Goal: Task Accomplishment & Management: Manage account settings

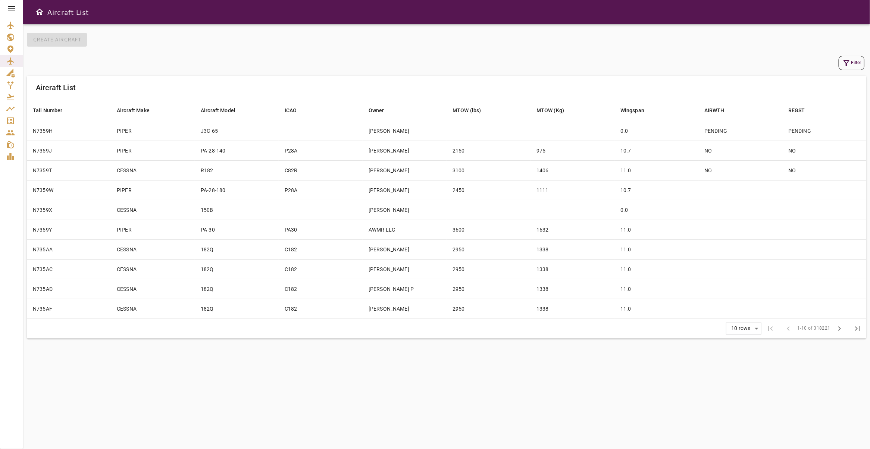
click at [14, 11] on icon at bounding box center [11, 8] width 9 height 9
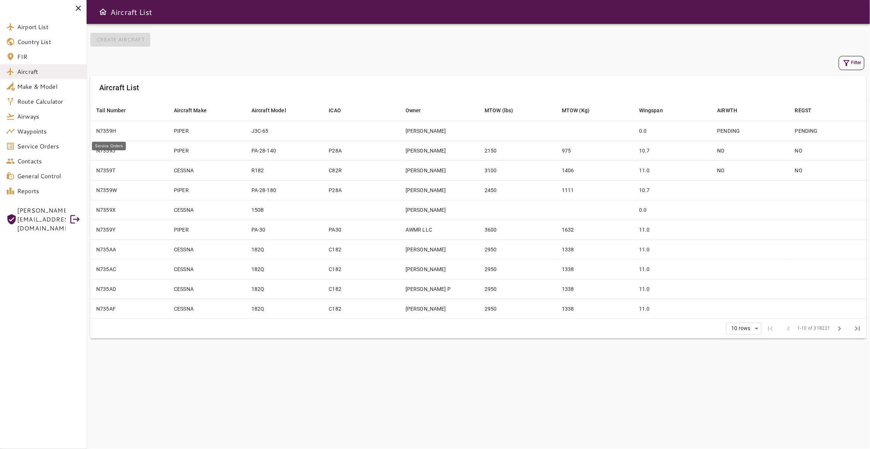
click at [44, 147] on span "Service Orders" at bounding box center [48, 146] width 63 height 9
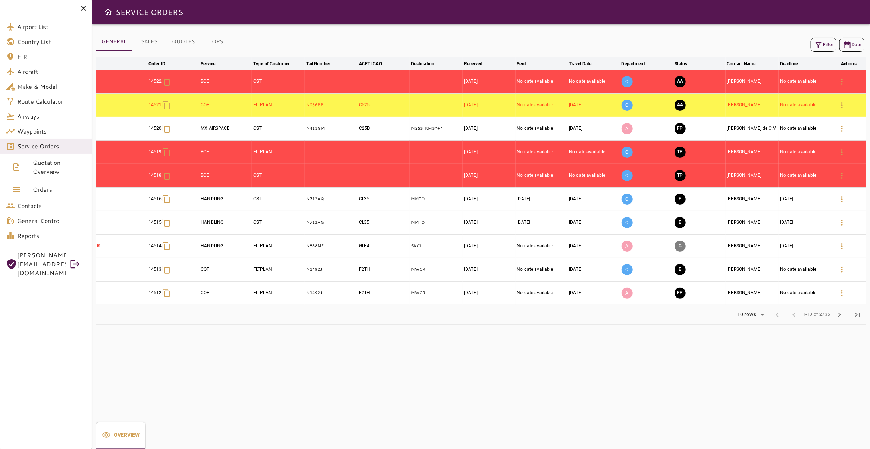
click at [819, 47] on button "Filter" at bounding box center [824, 45] width 26 height 14
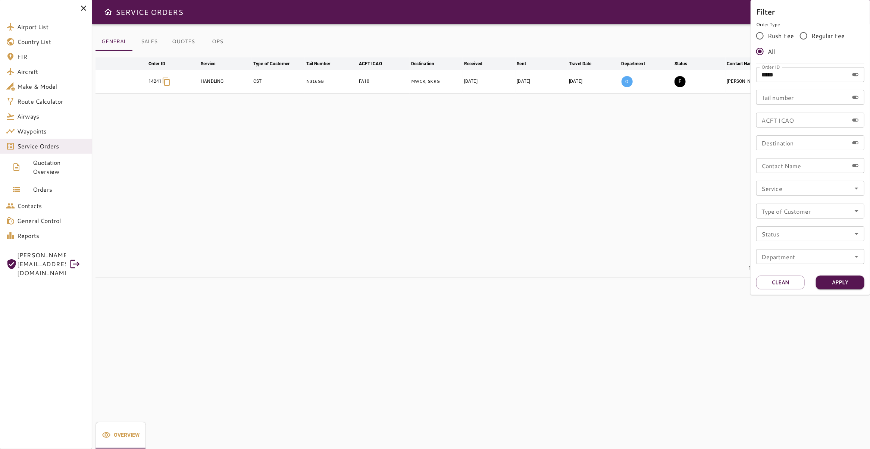
click at [581, 165] on div at bounding box center [435, 224] width 870 height 449
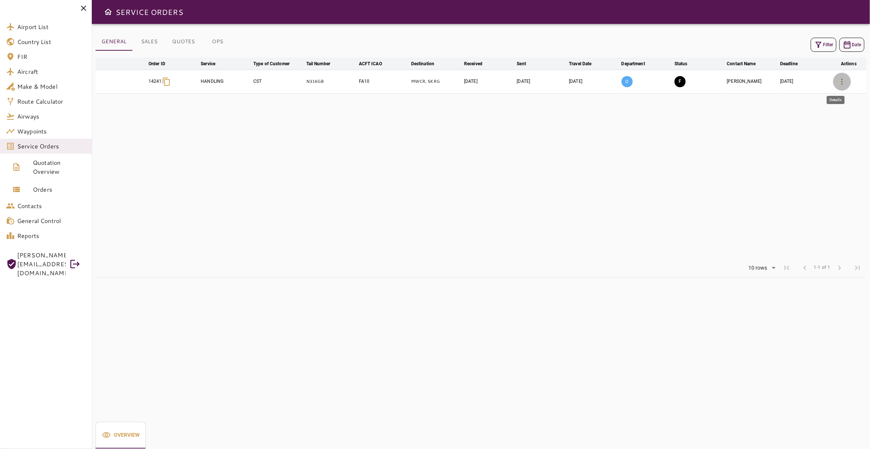
click at [838, 82] on icon "button" at bounding box center [842, 81] width 9 height 9
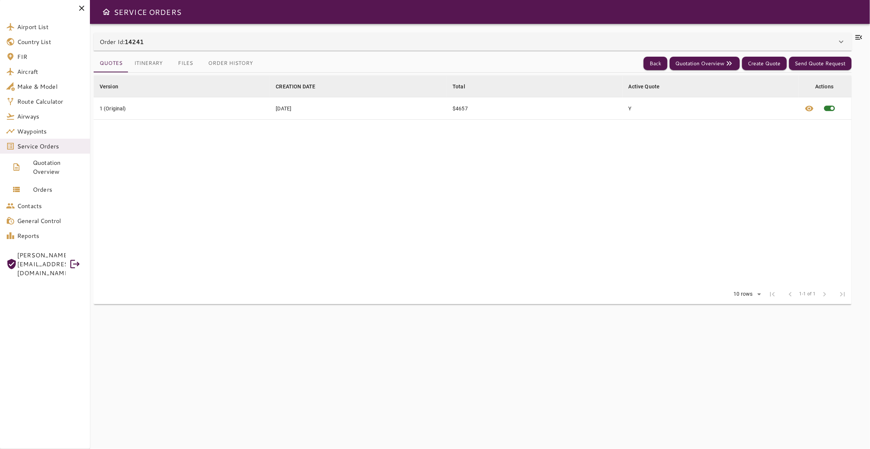
click at [188, 60] on button "Files" at bounding box center [186, 63] width 34 height 18
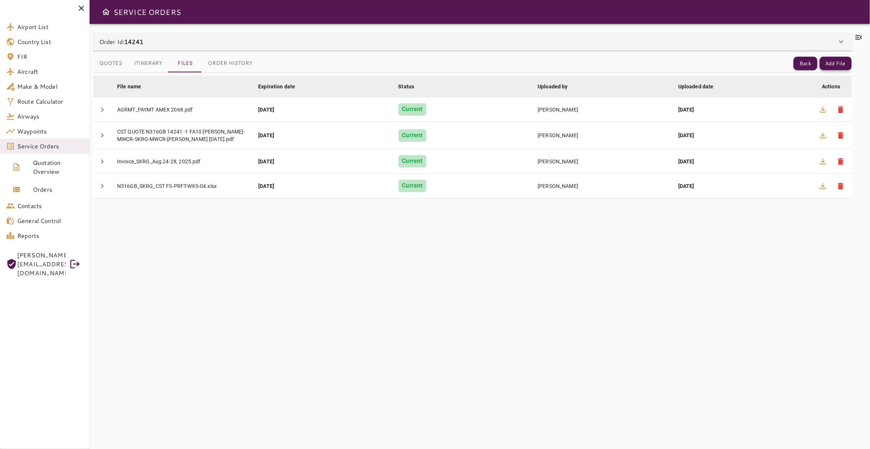
click at [833, 65] on button "Add File" at bounding box center [836, 64] width 32 height 14
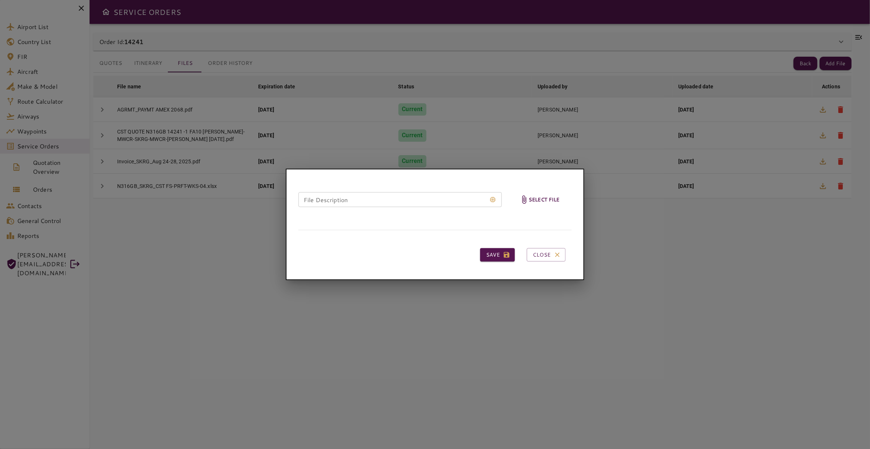
click at [543, 204] on h6 "Select file" at bounding box center [544, 200] width 31 height 9
click at [0, 0] on input "Select file" at bounding box center [0, 0] width 0 height 0
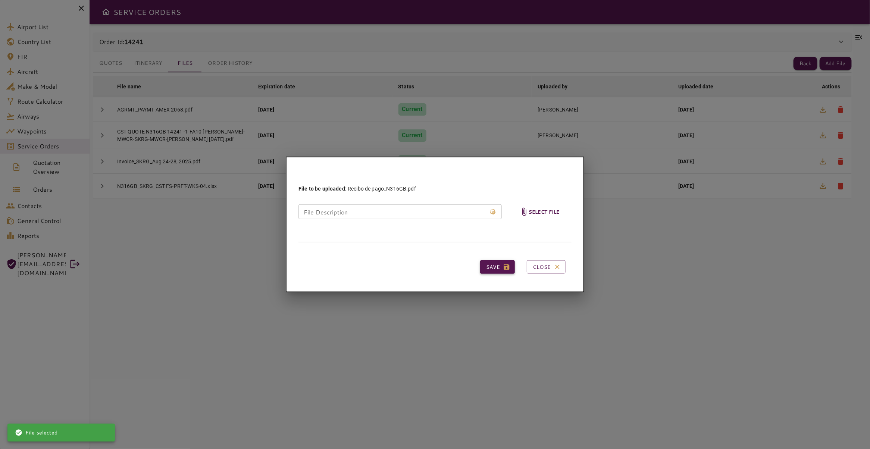
click at [499, 268] on button "Save" at bounding box center [497, 268] width 35 height 14
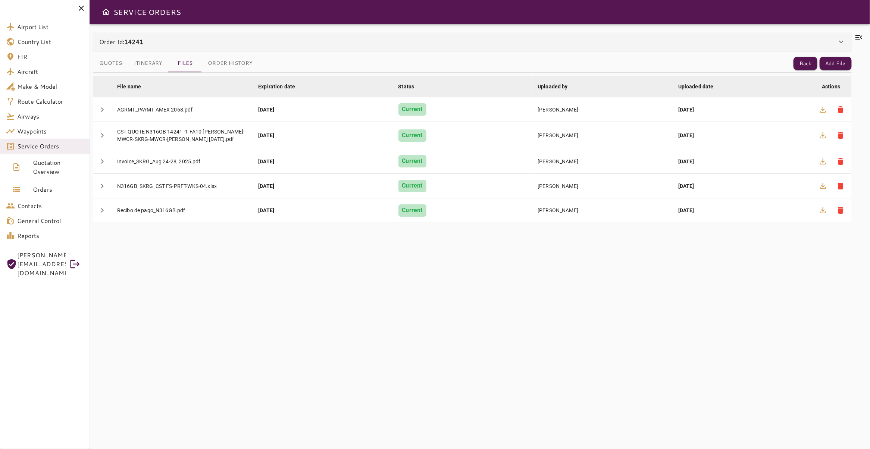
click at [856, 37] on icon at bounding box center [859, 37] width 7 height 4
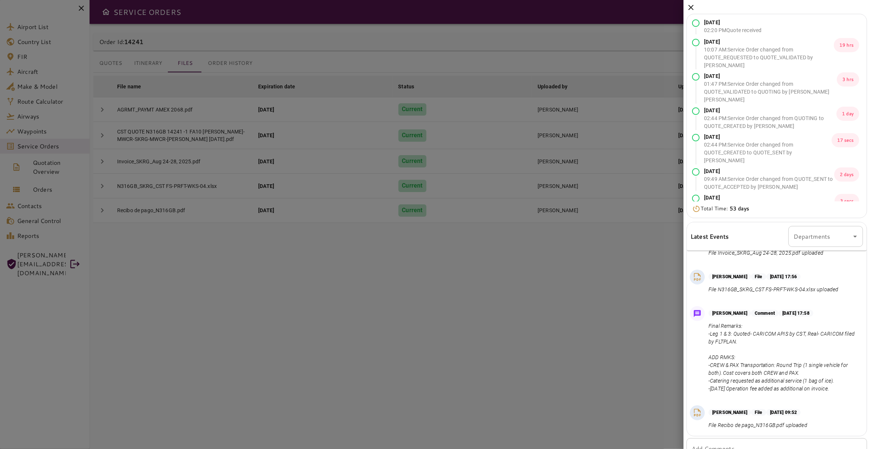
scroll to position [28, 0]
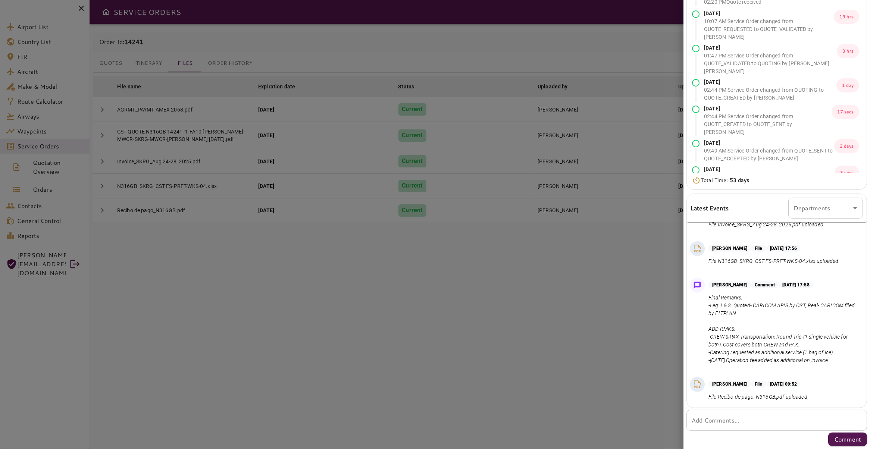
click at [735, 420] on textarea "Add Comments..." at bounding box center [777, 421] width 170 height 9
type textarea "*"
click at [775, 317] on p "Final Remarks: -Leg 1 & 3: Quoted- CARICOM APIS by CST, Real- CARICOM filed by …" at bounding box center [785, 329] width 152 height 71
click at [804, 286] on p "[DATE] 17:58" at bounding box center [796, 285] width 35 height 7
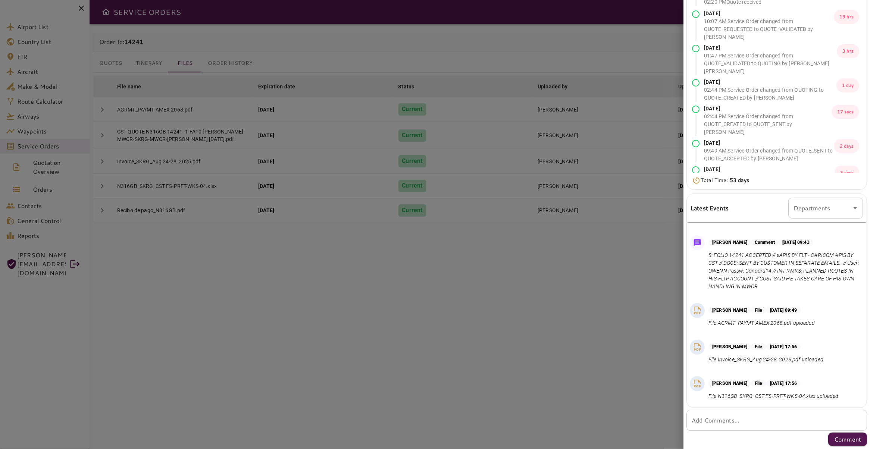
scroll to position [511, 0]
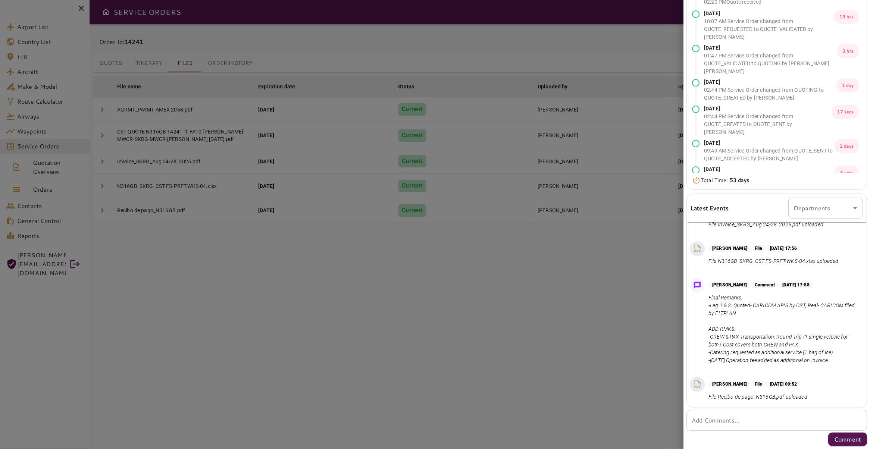
click at [698, 282] on img at bounding box center [697, 285] width 10 height 10
click at [733, 325] on p "Final Remarks: -Leg 1 & 3: Quoted- CARICOM APIS by CST, Real- CARICOM filed by …" at bounding box center [785, 329] width 152 height 71
click at [801, 314] on p "Final Remarks: -Leg 1 & 3: Quoted- CARICOM APIS by CST, Real- CARICOM filed by …" at bounding box center [785, 329] width 152 height 71
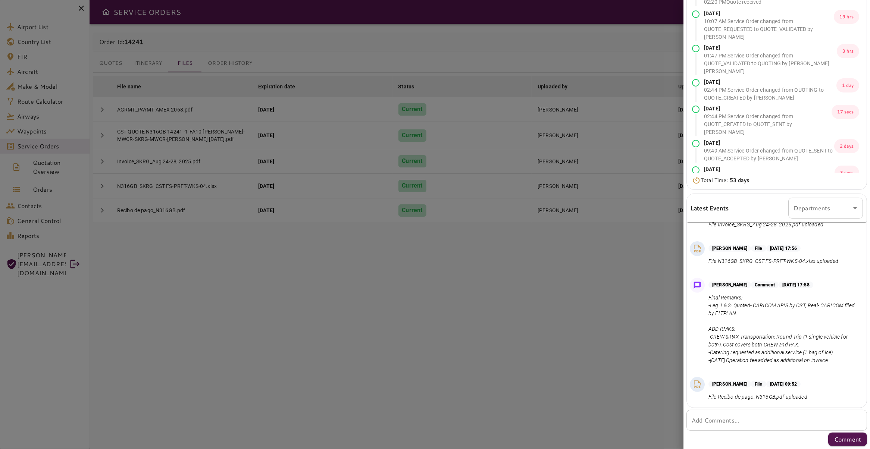
click at [838, 215] on input "Departments" at bounding box center [820, 208] width 57 height 14
click at [737, 325] on p "Final Remarks: -Leg 1 & 3: Quoted- CARICOM APIS by CST, Real- CARICOM filed by …" at bounding box center [785, 329] width 152 height 71
drag, startPoint x: 726, startPoint y: 285, endPoint x: 768, endPoint y: 317, distance: 52.0
click at [768, 317] on div "[PERSON_NAME] Comment [DATE] 17:58 Final Remarks: -Leg 1 & 3: Quoted- CARICOM A…" at bounding box center [785, 323] width 152 height 83
click at [750, 311] on p "Final Remarks: -Leg 1 & 3: Quoted- CARICOM APIS by CST, Real- CARICOM filed by …" at bounding box center [785, 329] width 152 height 71
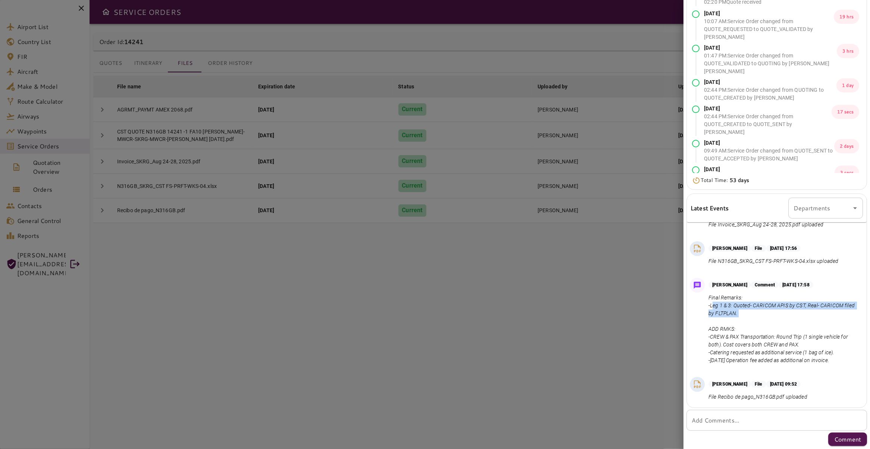
drag, startPoint x: 726, startPoint y: 321, endPoint x: 733, endPoint y: 327, distance: 9.0
click at [732, 326] on p "Final Remarks: -Leg 1 & 3: Quoted- CARICOM APIS by CST, Real- CARICOM filed by …" at bounding box center [785, 329] width 152 height 71
click at [772, 330] on p "Final Remarks: -Leg 1 & 3: Quoted- CARICOM APIS by CST, Real- CARICOM filed by …" at bounding box center [785, 329] width 152 height 71
click at [735, 431] on div "* Add Comments..." at bounding box center [777, 420] width 181 height 21
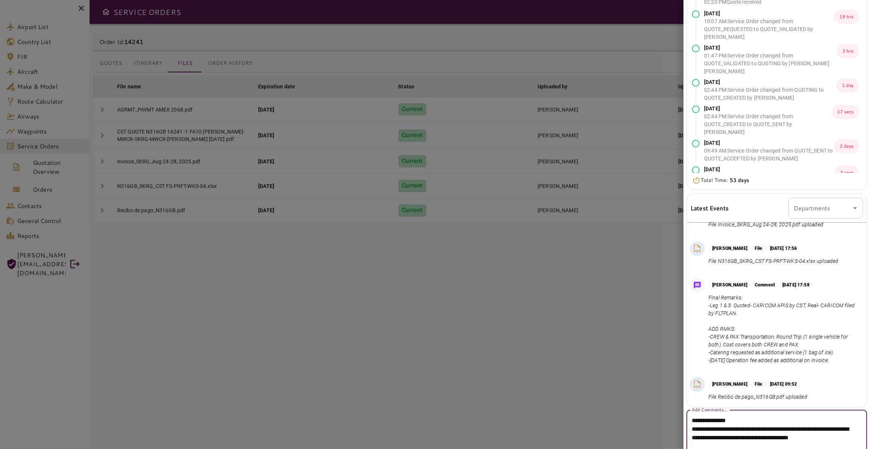
scroll to position [30, 0]
drag, startPoint x: 771, startPoint y: 426, endPoint x: 698, endPoint y: 428, distance: 73.9
click at [698, 428] on textarea "**********" at bounding box center [773, 432] width 163 height 34
click at [812, 438] on textarea "**********" at bounding box center [773, 428] width 163 height 26
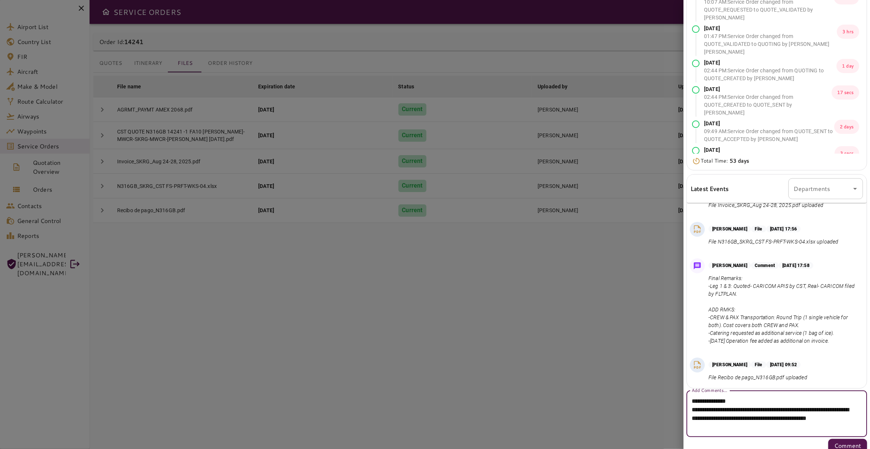
scroll to position [54, 0]
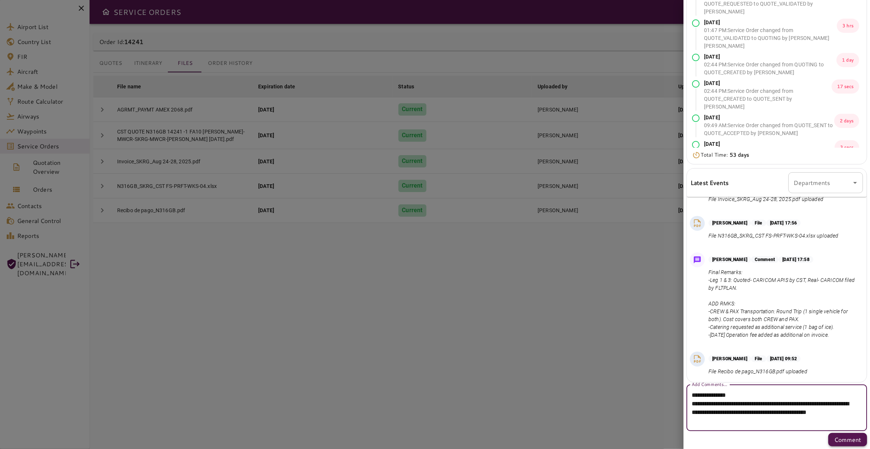
type textarea "**********"
click at [837, 439] on p "Comment" at bounding box center [848, 440] width 27 height 9
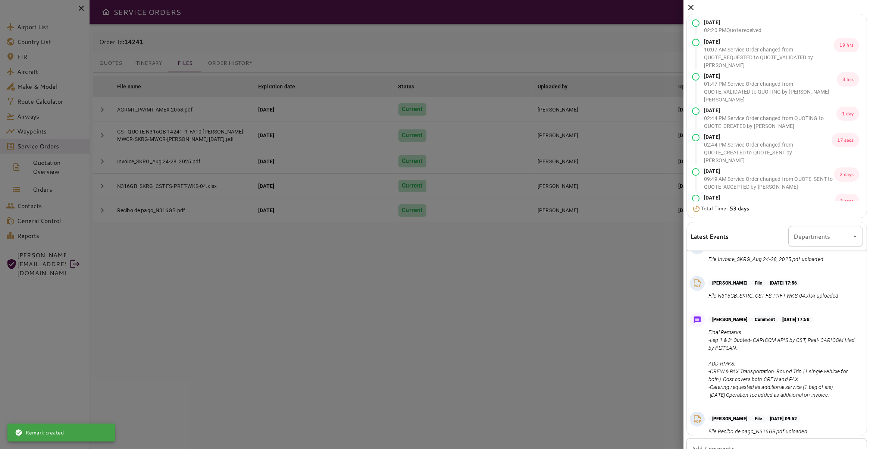
scroll to position [577, 0]
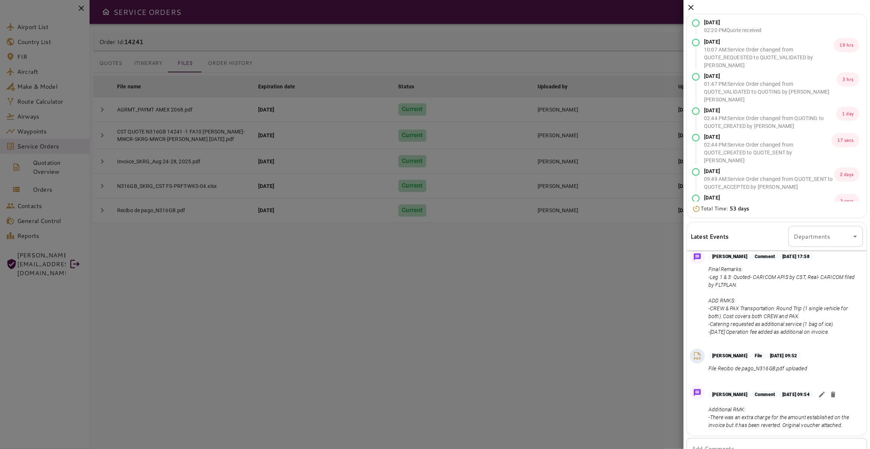
click at [688, 7] on icon at bounding box center [691, 7] width 9 height 9
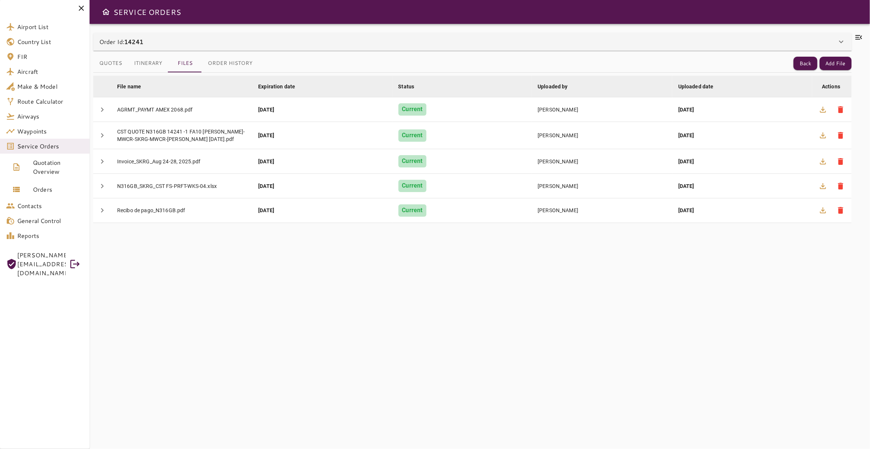
click at [855, 34] on icon at bounding box center [859, 37] width 9 height 9
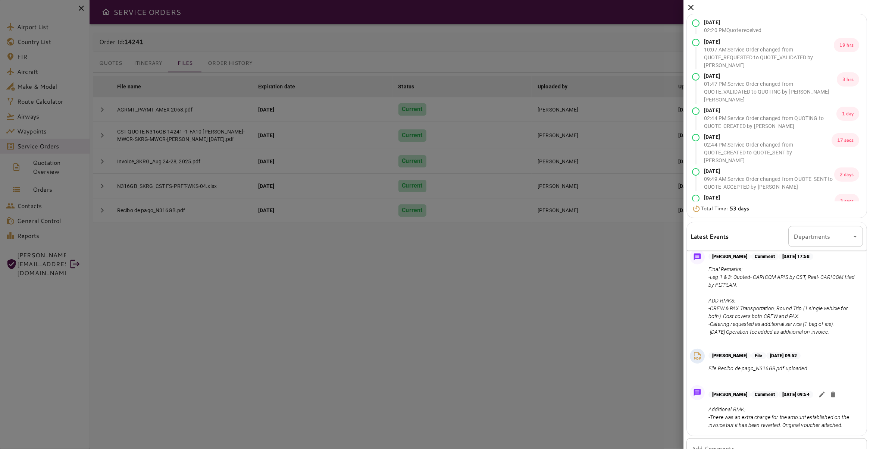
scroll to position [540, 0]
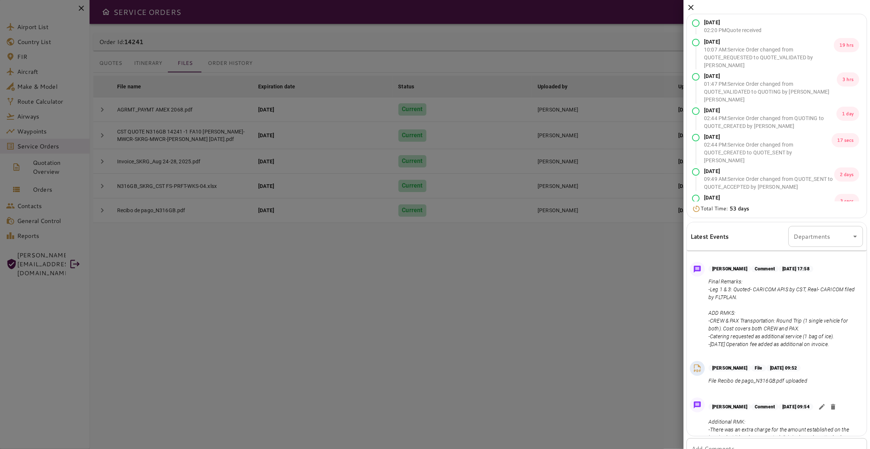
click at [692, 5] on icon at bounding box center [691, 7] width 9 height 9
